Goal: Task Accomplishment & Management: Use online tool/utility

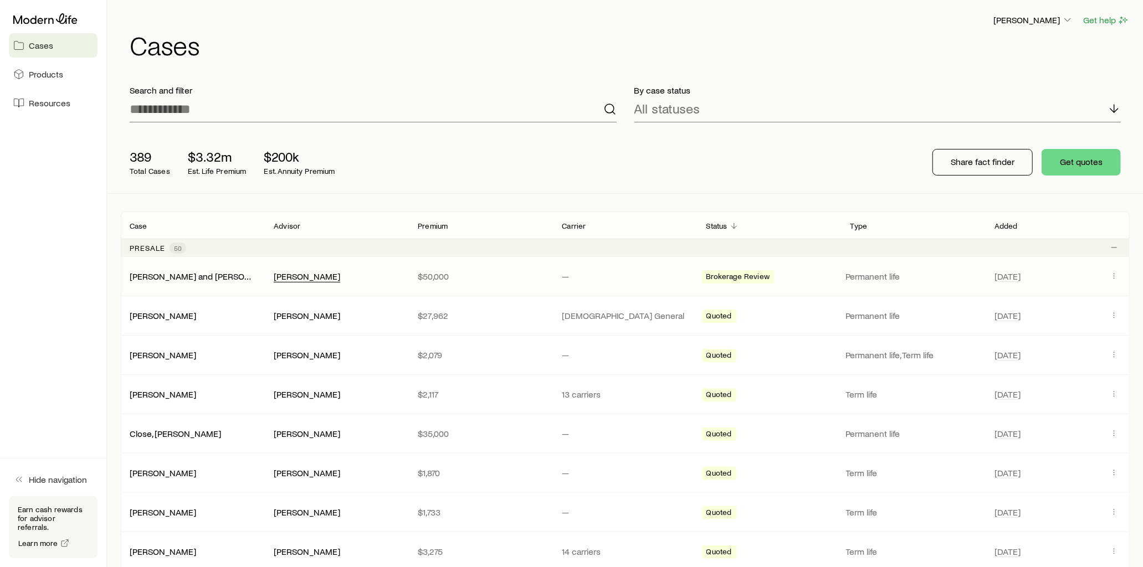
click at [288, 274] on div "[PERSON_NAME]" at bounding box center [307, 277] width 66 height 12
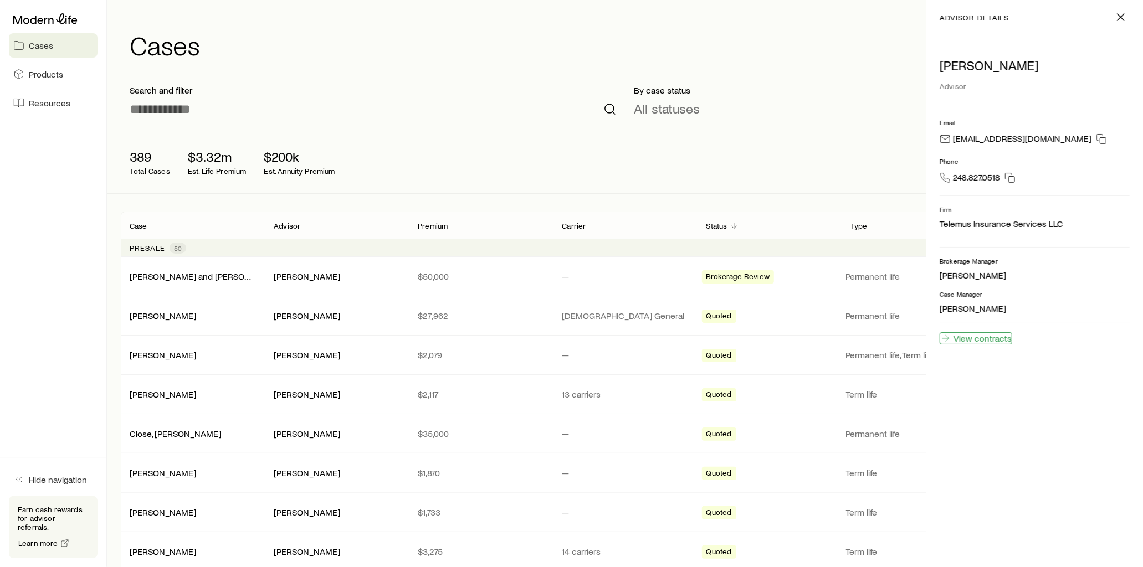
click at [1008, 340] on link "View contracts" at bounding box center [975, 338] width 73 height 12
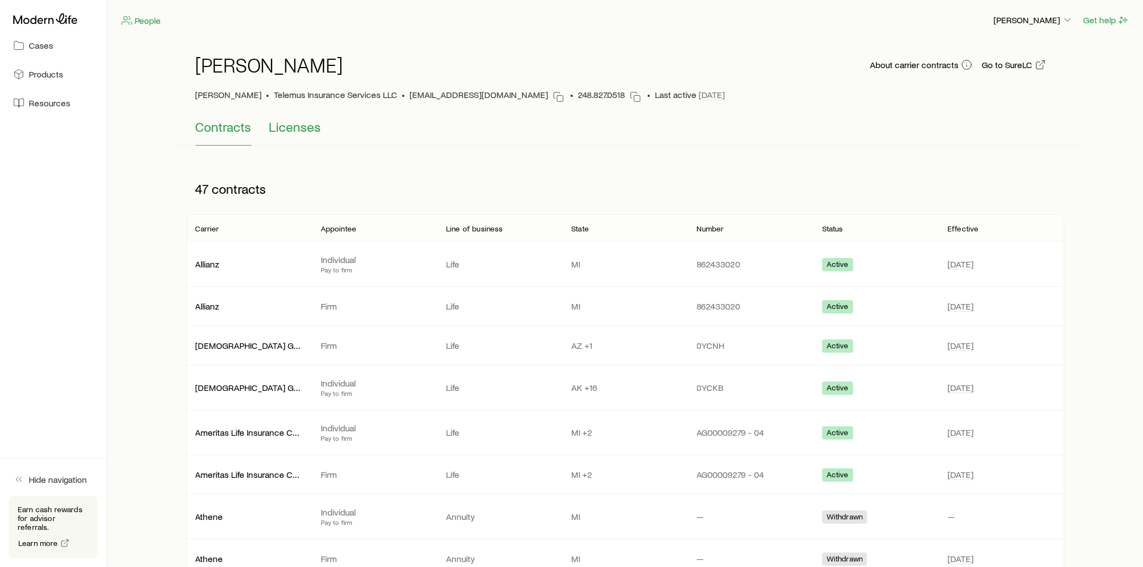
click at [299, 131] on span "Licenses" at bounding box center [295, 127] width 52 height 16
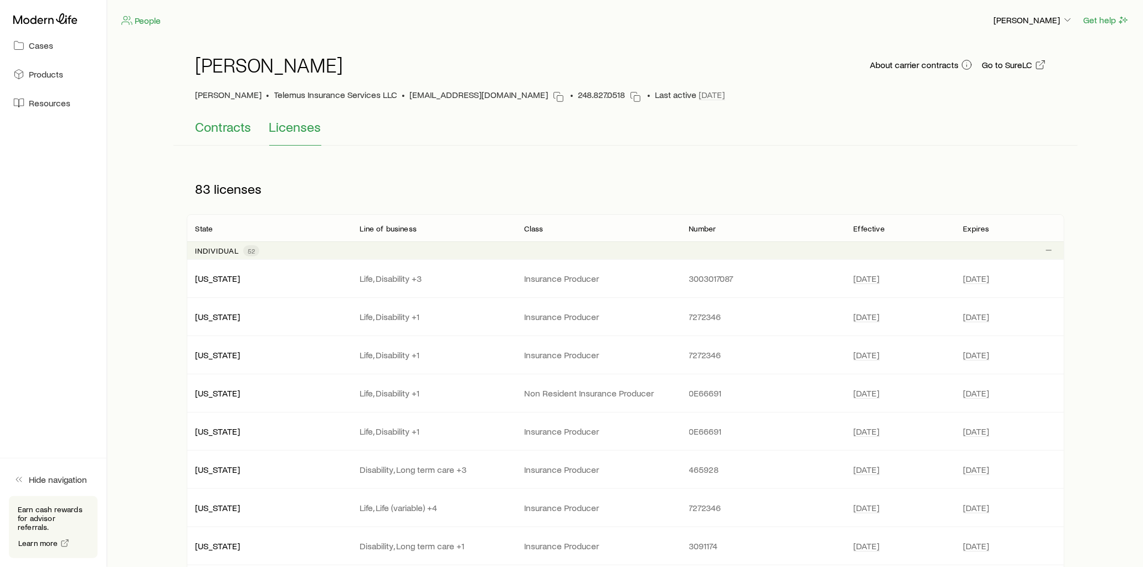
click at [216, 132] on span "Contracts" at bounding box center [224, 127] width 56 height 16
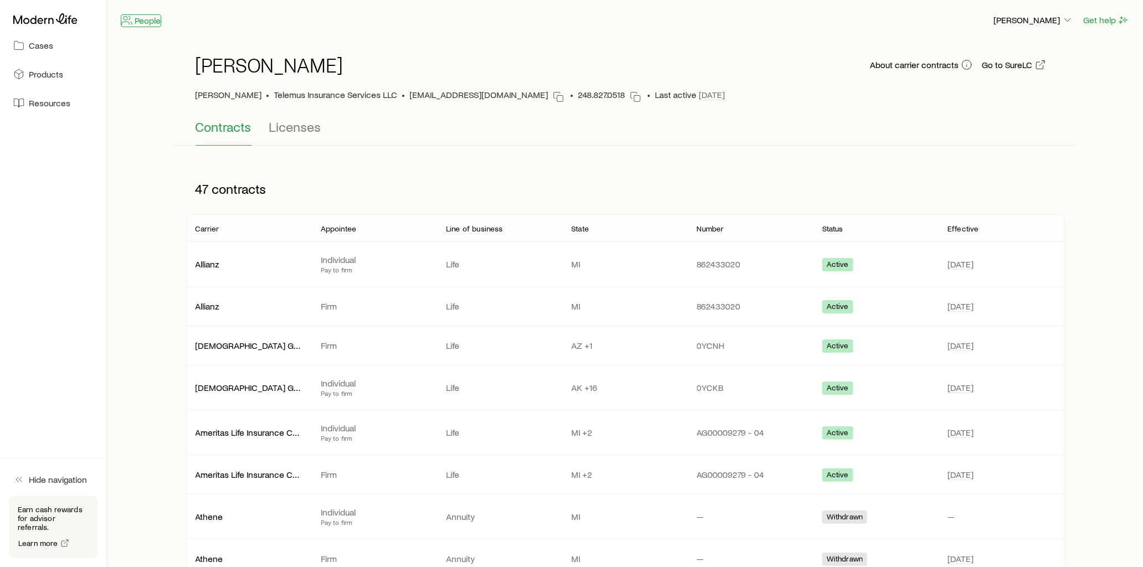
click at [150, 20] on link "People" at bounding box center [141, 20] width 40 height 13
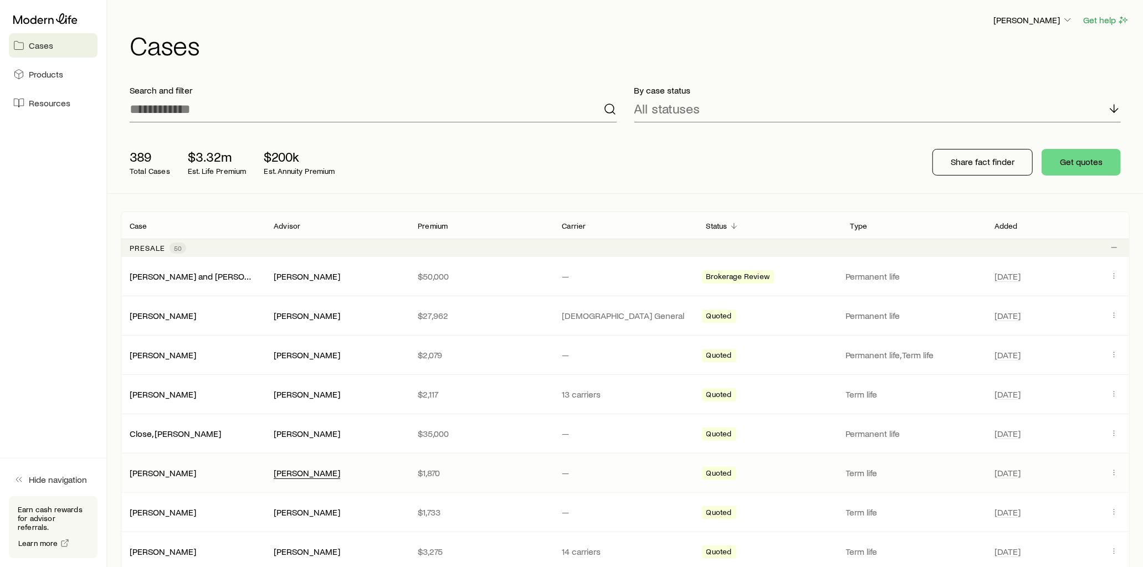
click at [308, 474] on div "[PERSON_NAME]" at bounding box center [307, 474] width 66 height 12
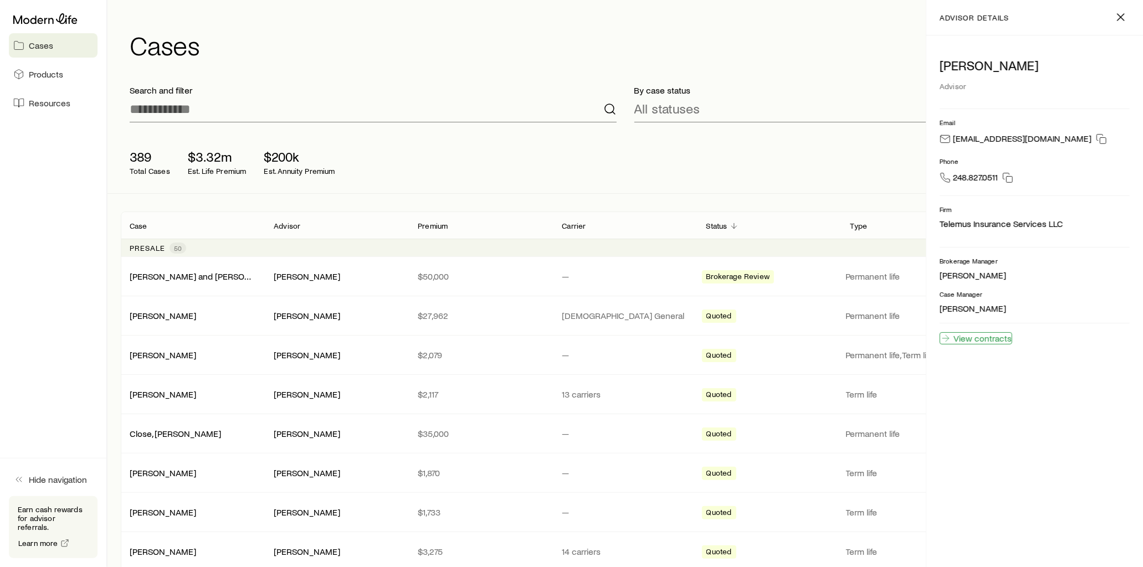
click at [983, 338] on link "View contracts" at bounding box center [975, 338] width 73 height 12
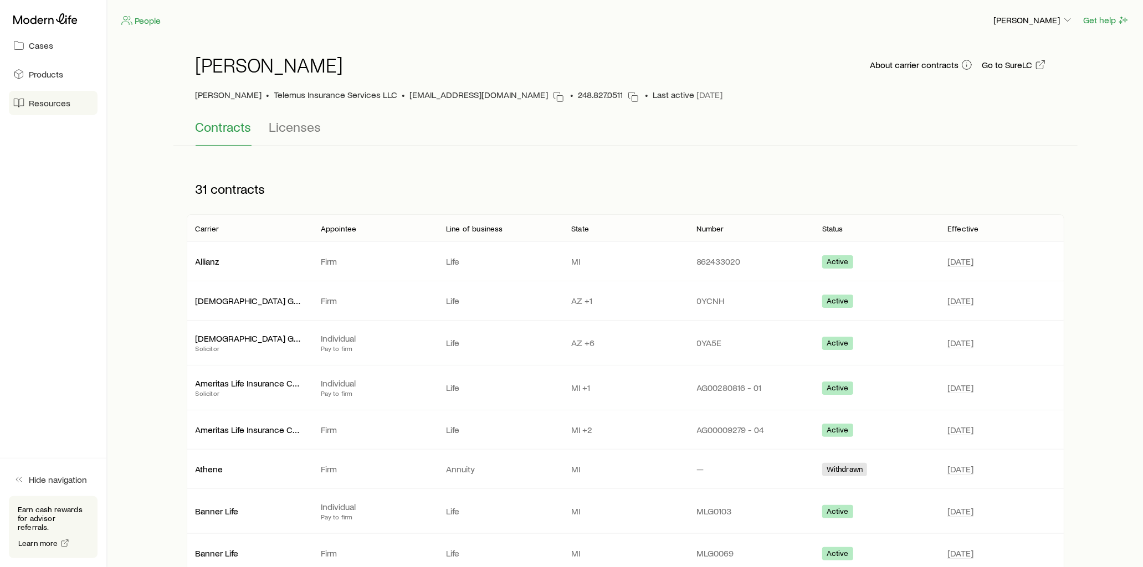
click at [57, 102] on span "Resources" at bounding box center [50, 102] width 42 height 11
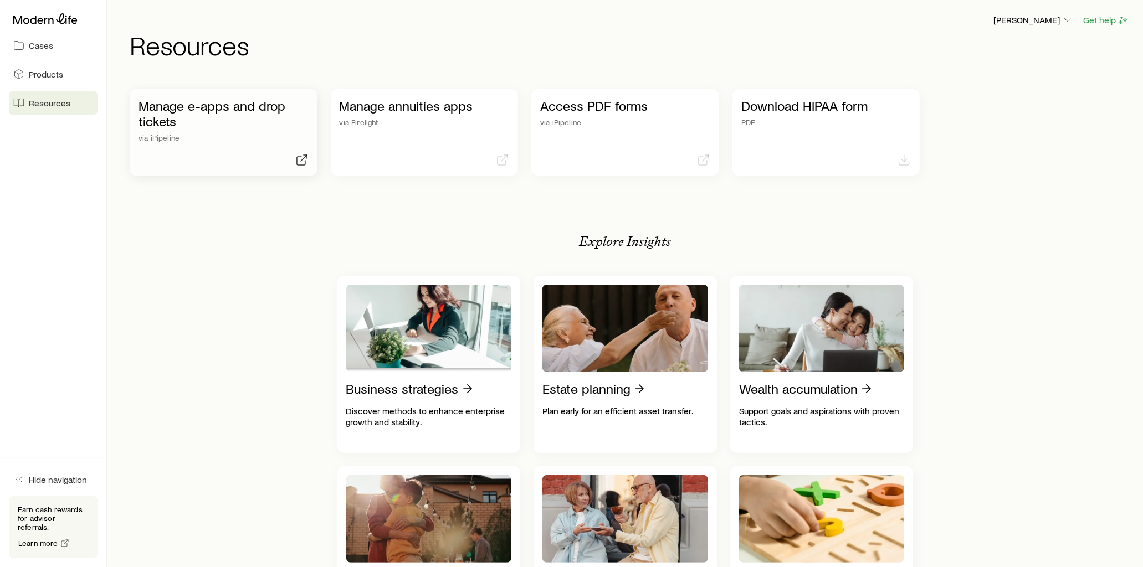
click at [253, 110] on p "Manage e-apps and drop tickets" at bounding box center [223, 113] width 170 height 31
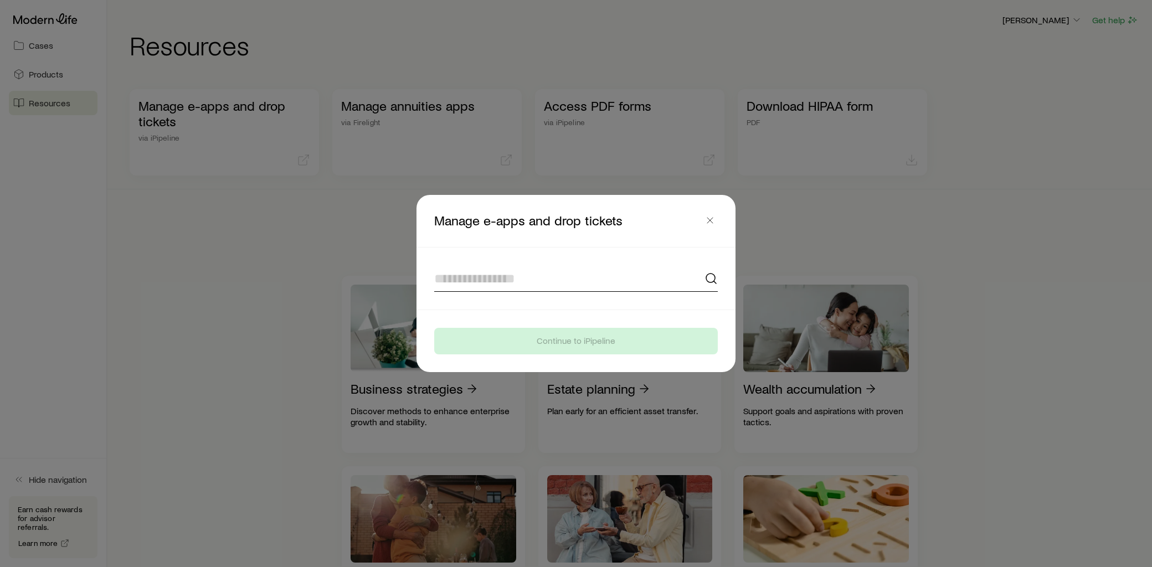
click at [532, 274] on input at bounding box center [576, 278] width 284 height 27
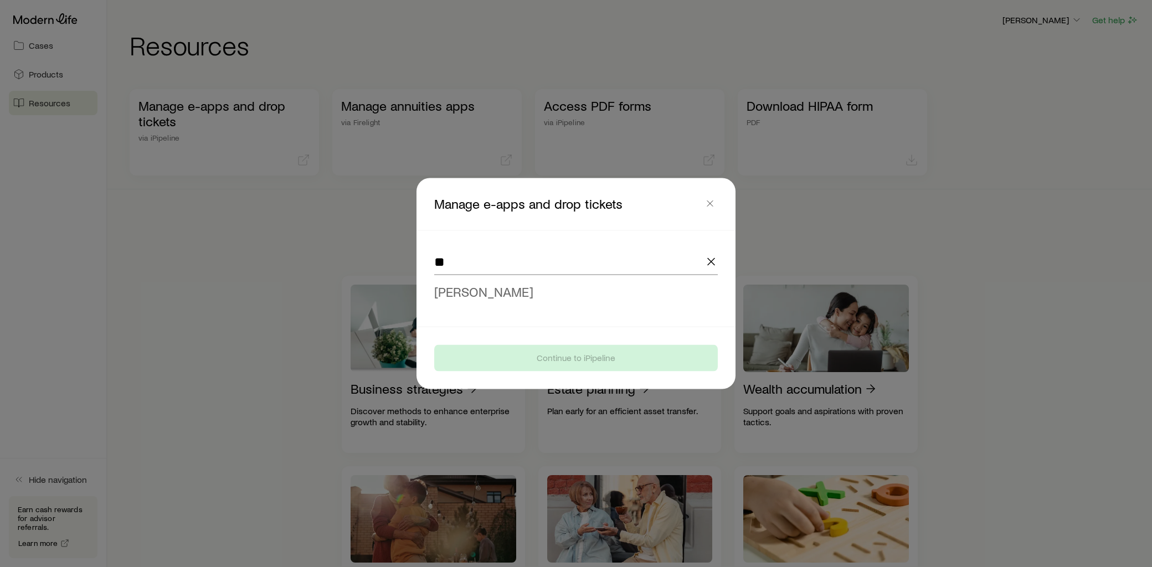
click at [502, 291] on li "[PERSON_NAME]" at bounding box center [572, 292] width 277 height 25
type input "**********"
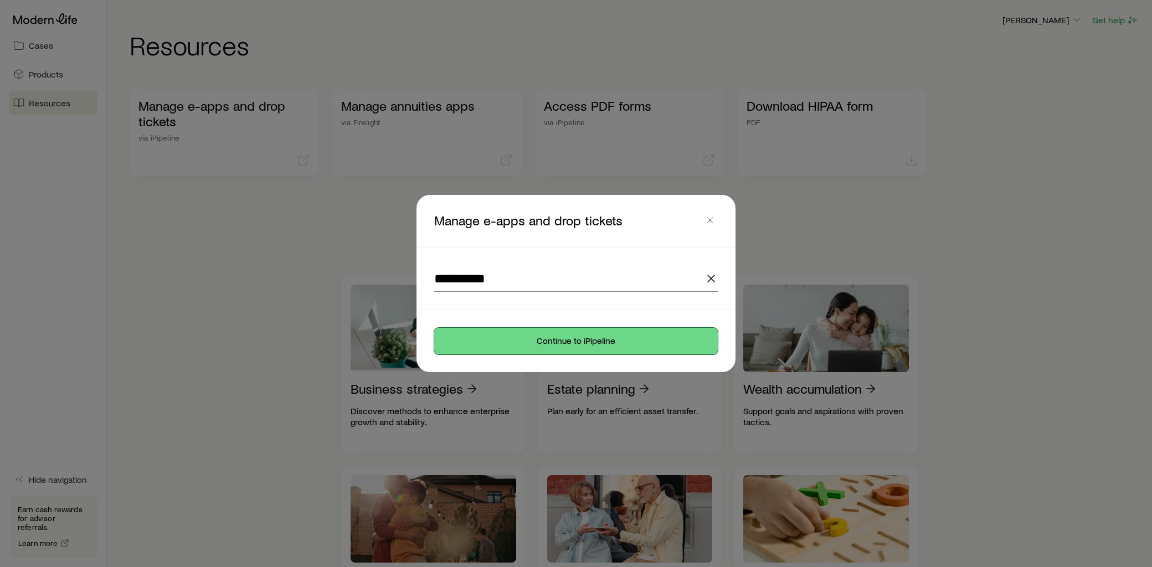
click at [603, 347] on button "Continue to iPipeline" at bounding box center [576, 341] width 284 height 27
